Goal: Task Accomplishment & Management: Use online tool/utility

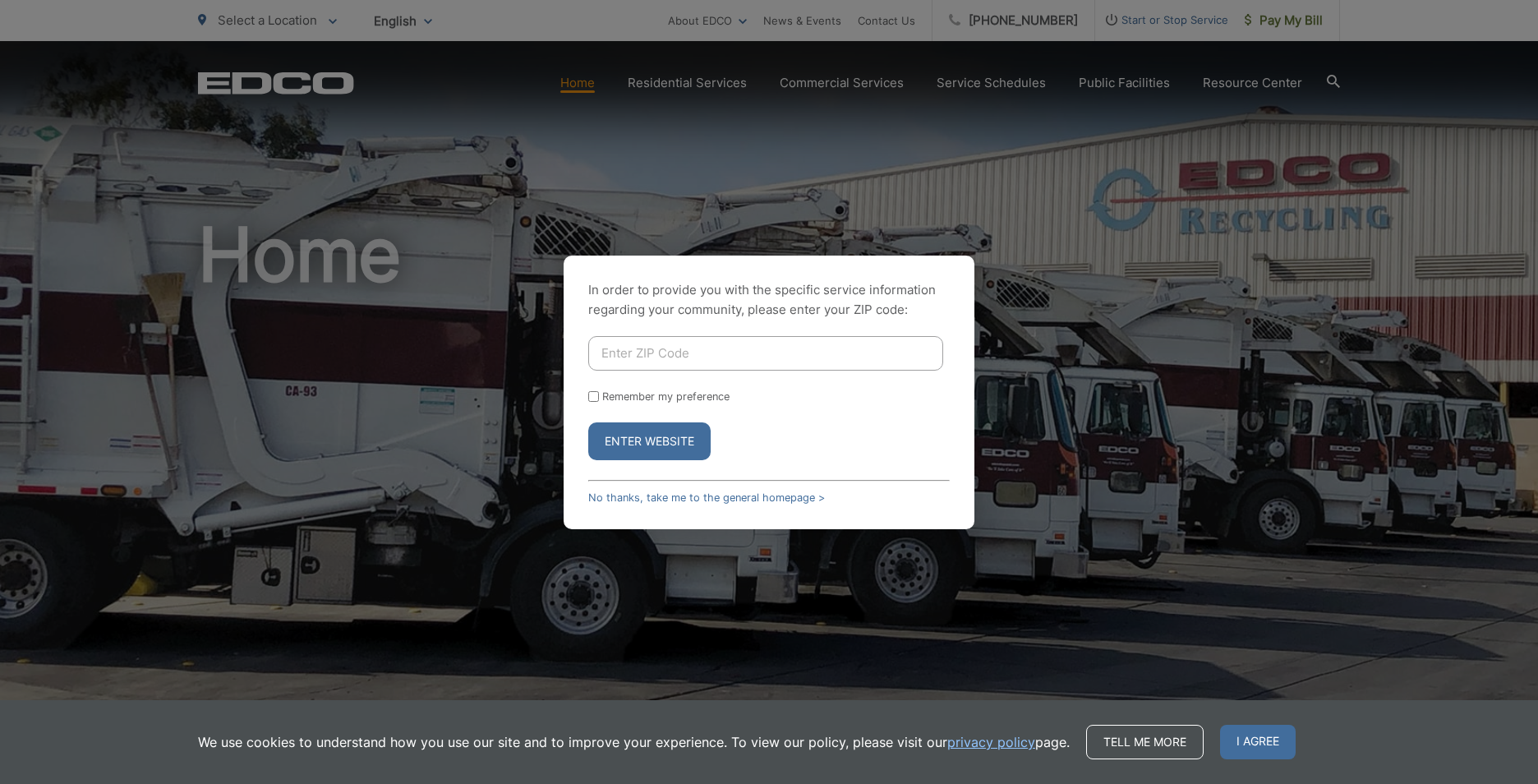
drag, startPoint x: 687, startPoint y: 351, endPoint x: 720, endPoint y: 352, distance: 33.0
click at [694, 364] on input "Enter ZIP Code" at bounding box center [766, 353] width 355 height 35
type input "92019"
click at [623, 442] on button "Enter Website" at bounding box center [650, 441] width 122 height 38
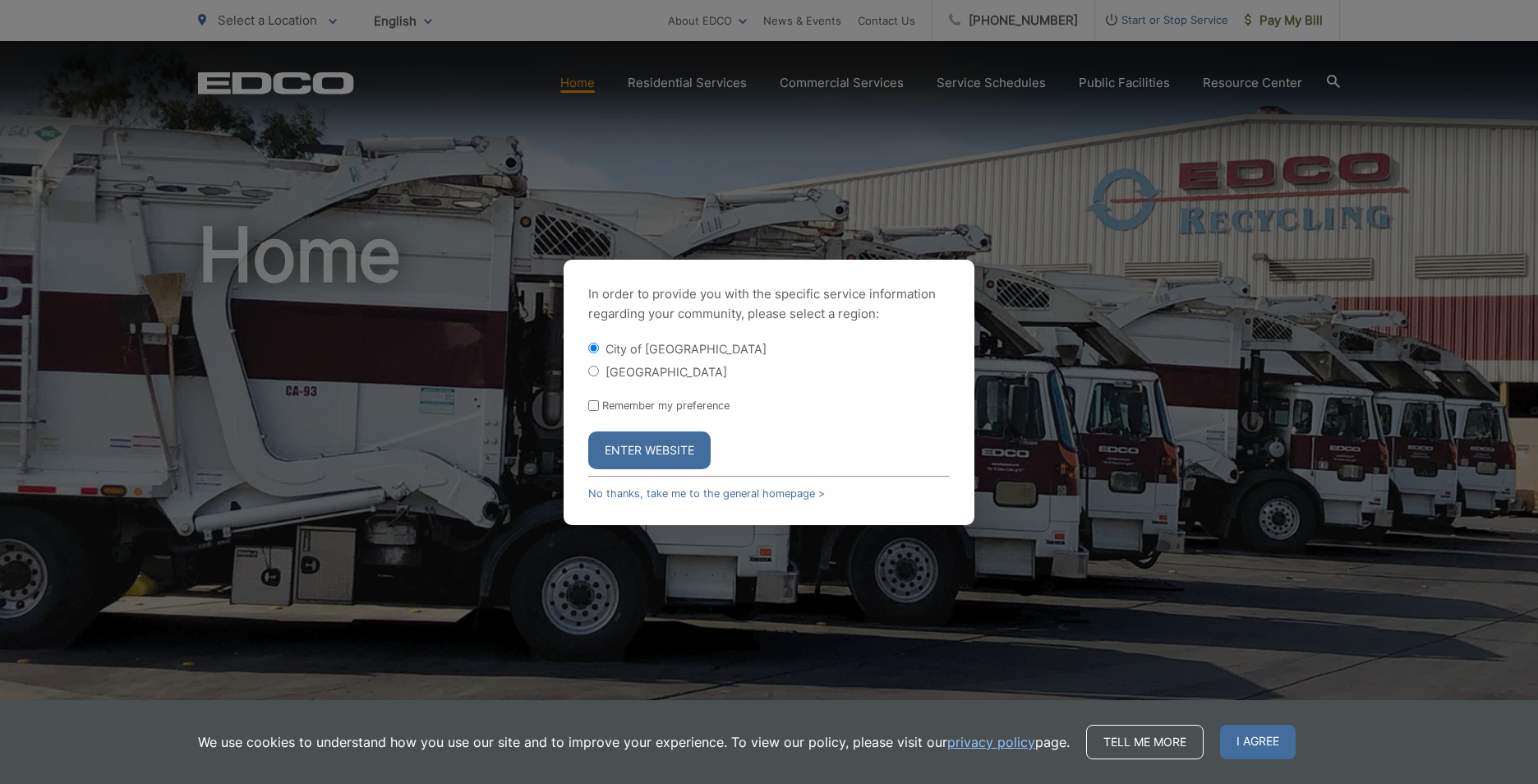
click at [626, 373] on label "[GEOGRAPHIC_DATA]" at bounding box center [667, 372] width 122 height 14
click at [599, 373] on input "[GEOGRAPHIC_DATA]" at bounding box center [593, 370] width 10 height 10
radio input "true"
click at [656, 432] on form "City of El Cajon El Cajon County Remember my preference Enter Website" at bounding box center [769, 404] width 361 height 129
drag, startPoint x: 656, startPoint y: 432, endPoint x: 653, endPoint y: 444, distance: 12.4
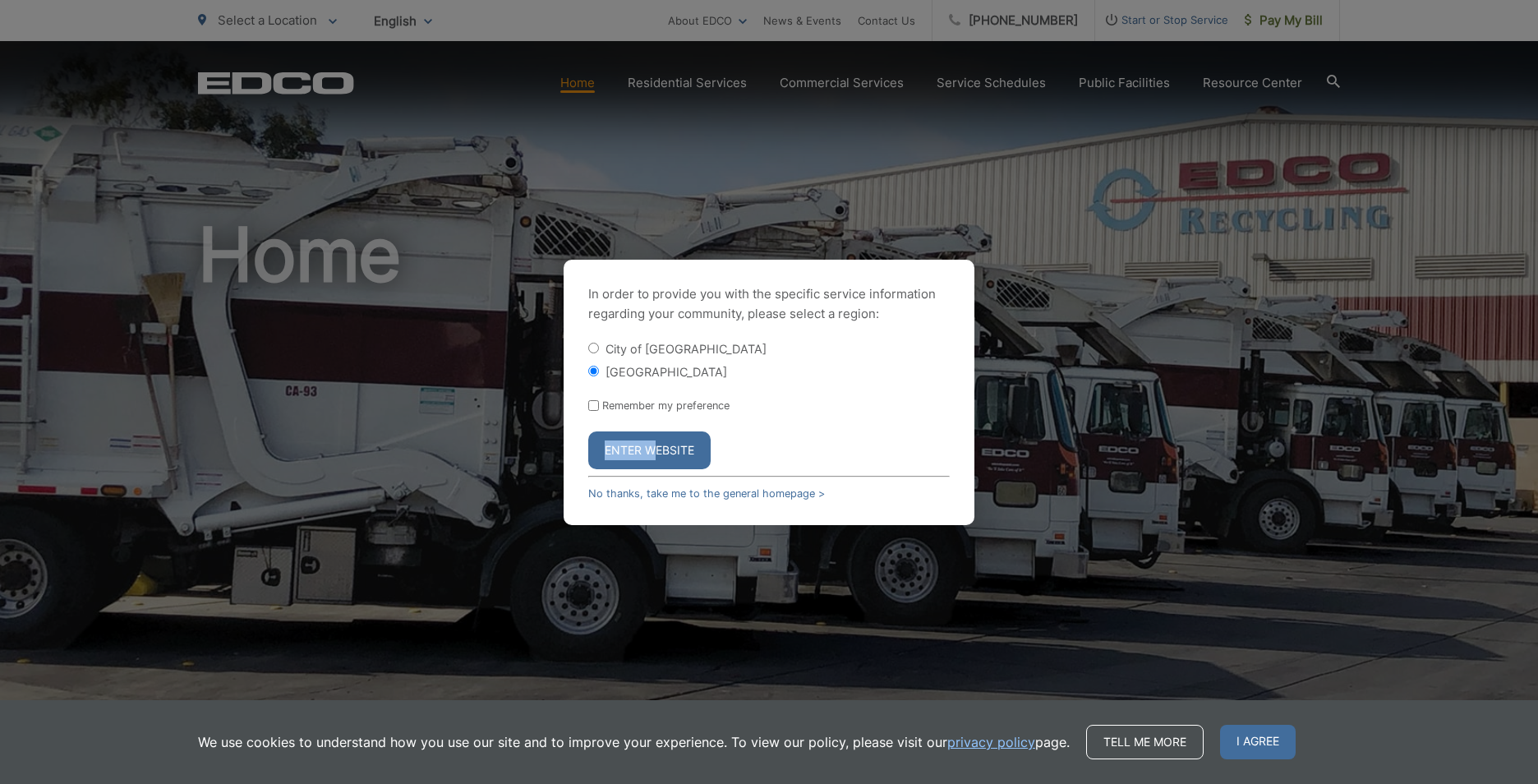
click at [653, 444] on button "Enter Website" at bounding box center [650, 450] width 122 height 38
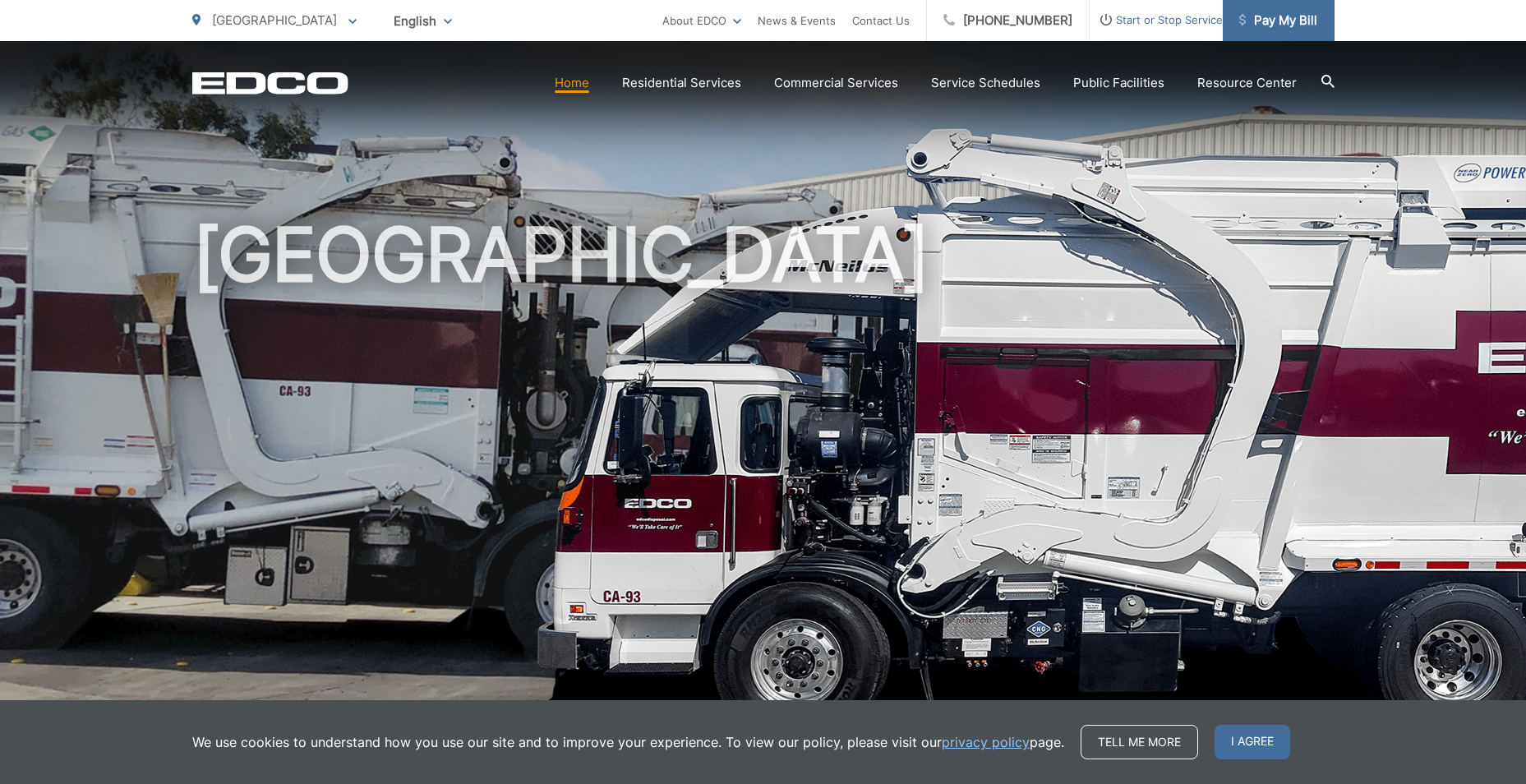
click at [1288, 15] on span "Pay My Bill" at bounding box center [1278, 20] width 78 height 20
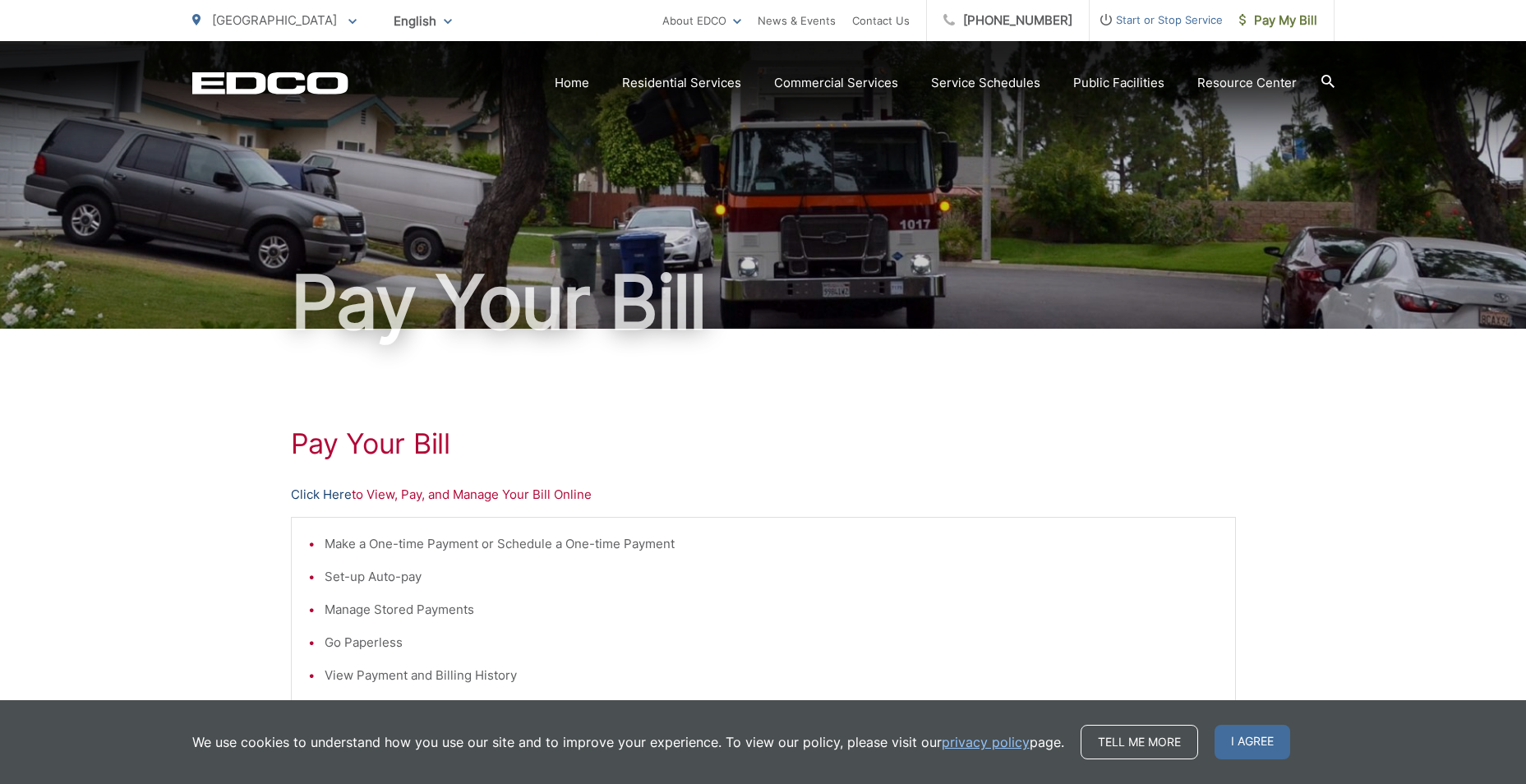
click at [319, 495] on link "Click Here" at bounding box center [321, 494] width 61 height 20
